Goal: Transaction & Acquisition: Book appointment/travel/reservation

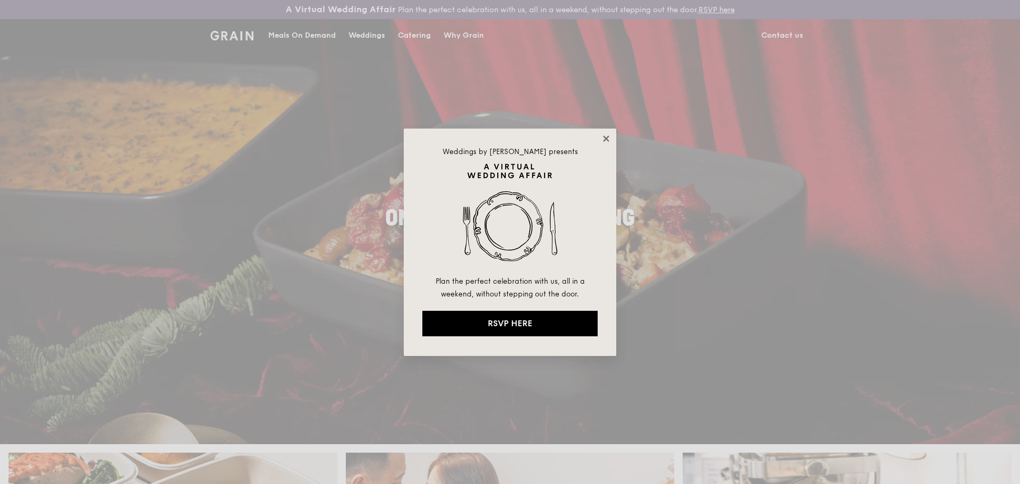
click at [605, 135] on icon at bounding box center [606, 139] width 10 height 10
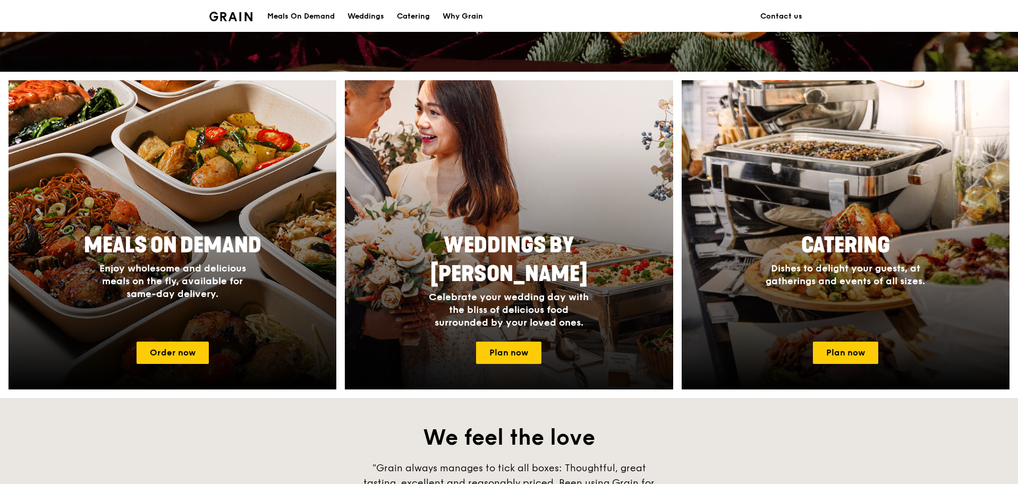
scroll to position [425, 0]
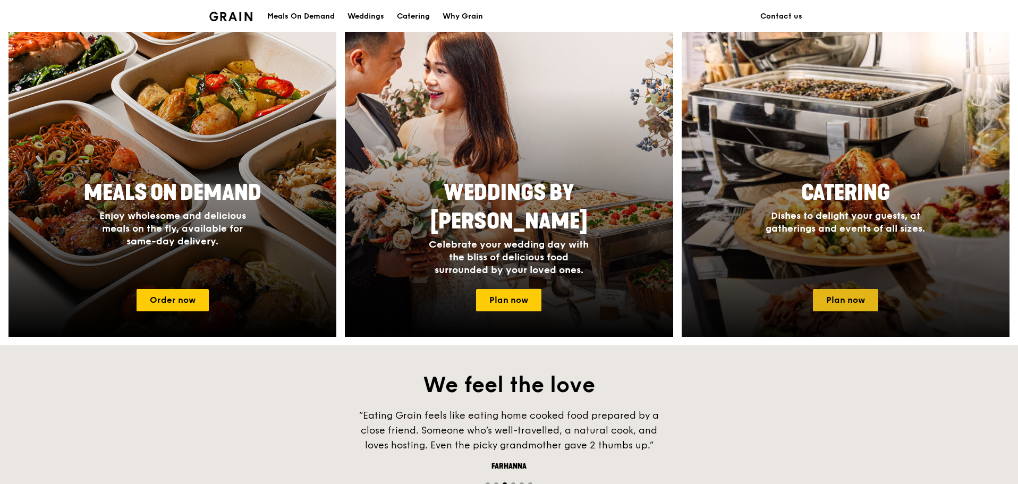
click at [844, 300] on link "Plan now" at bounding box center [845, 300] width 65 height 22
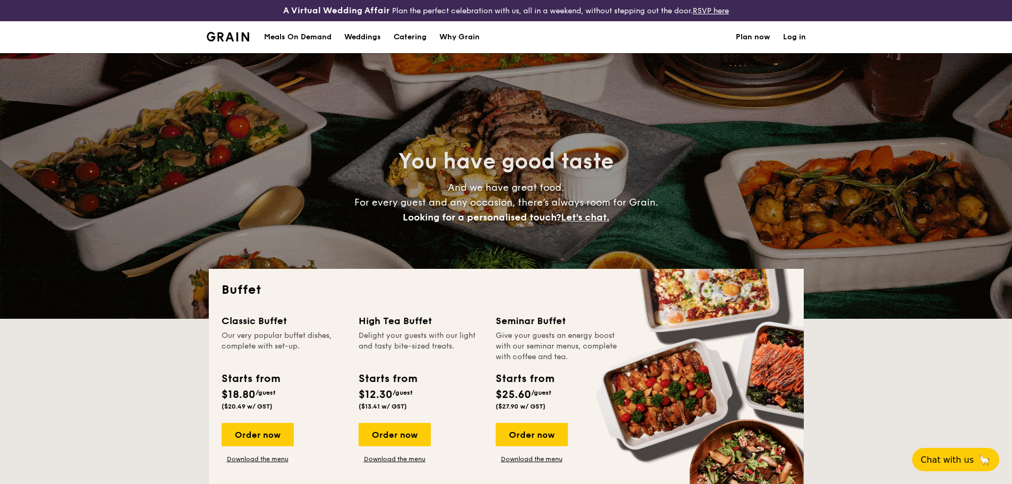
select select
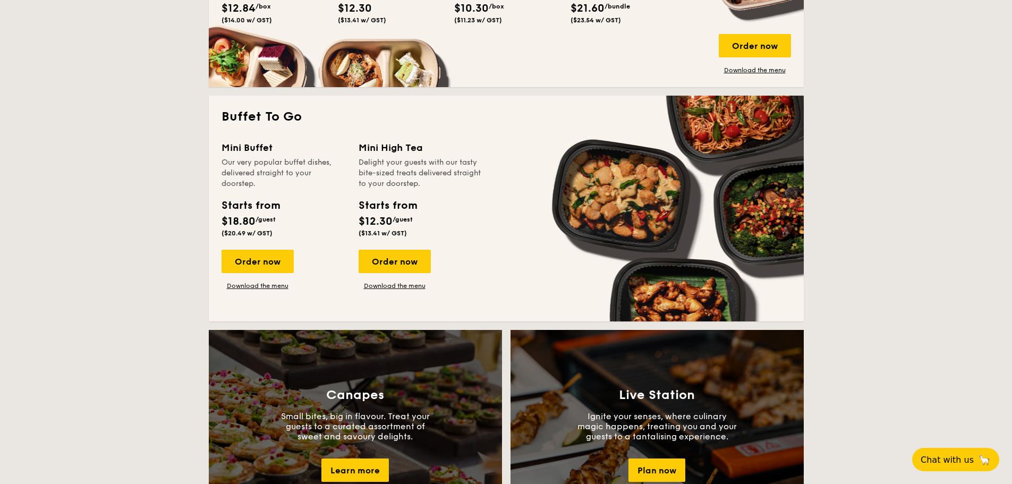
scroll to position [638, 0]
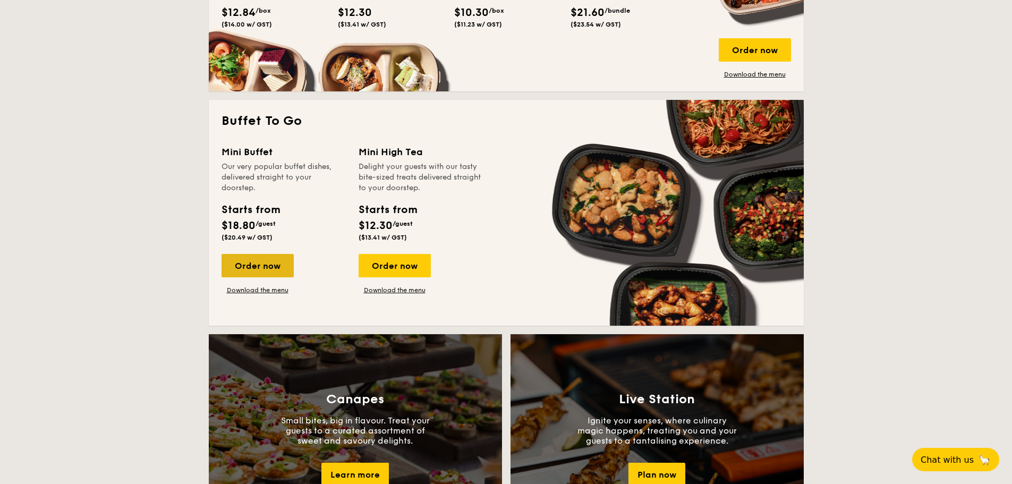
click at [263, 264] on div "Order now" at bounding box center [258, 265] width 72 height 23
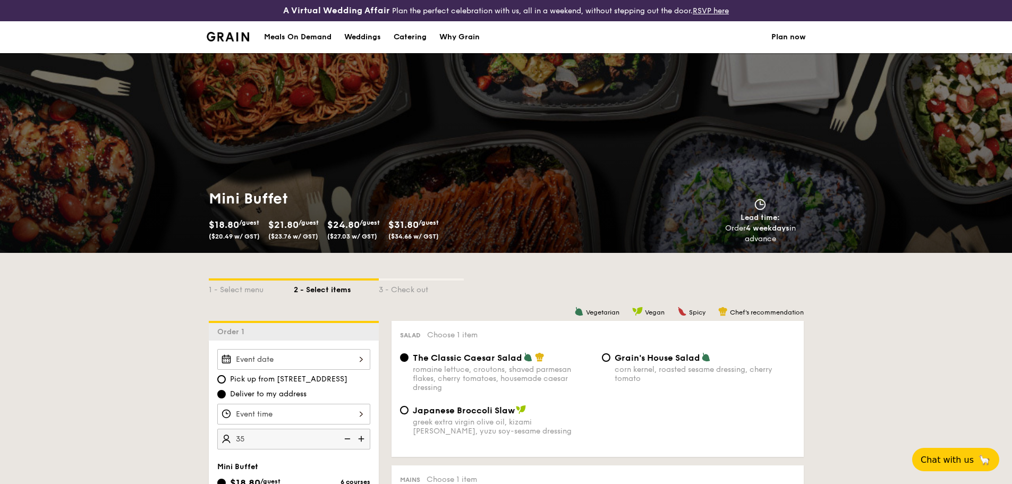
type input "35 guests"
click at [429, 37] on link "Catering" at bounding box center [410, 37] width 46 height 32
select select
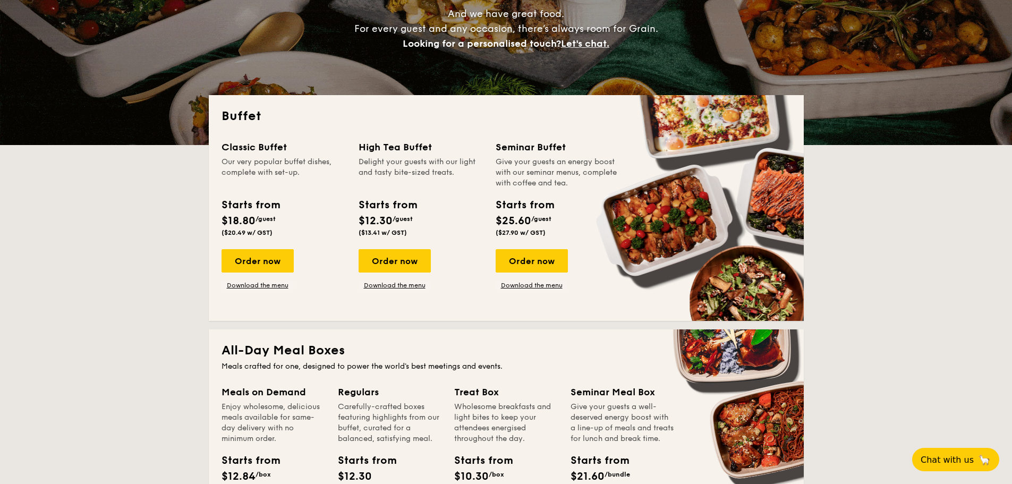
scroll to position [159, 0]
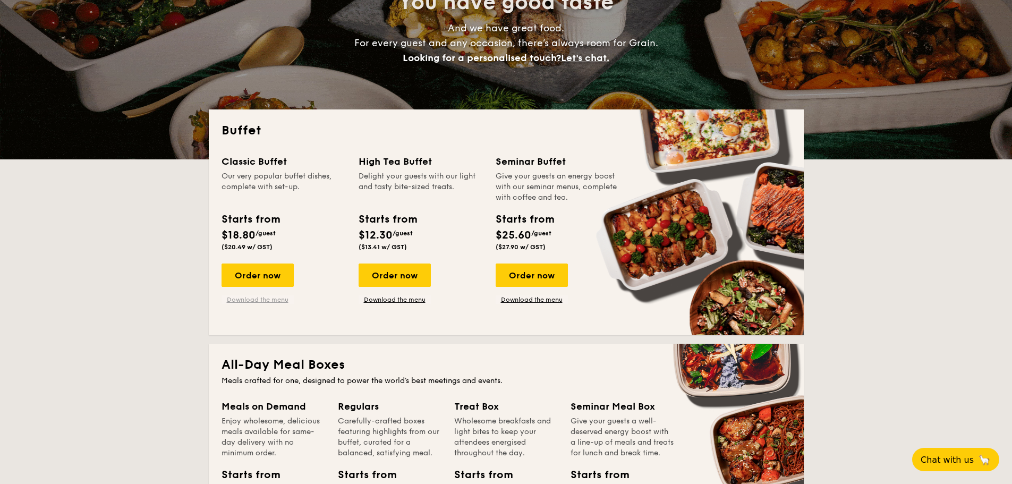
click at [265, 300] on link "Download the menu" at bounding box center [258, 299] width 72 height 9
